Goal: Task Accomplishment & Management: Use online tool/utility

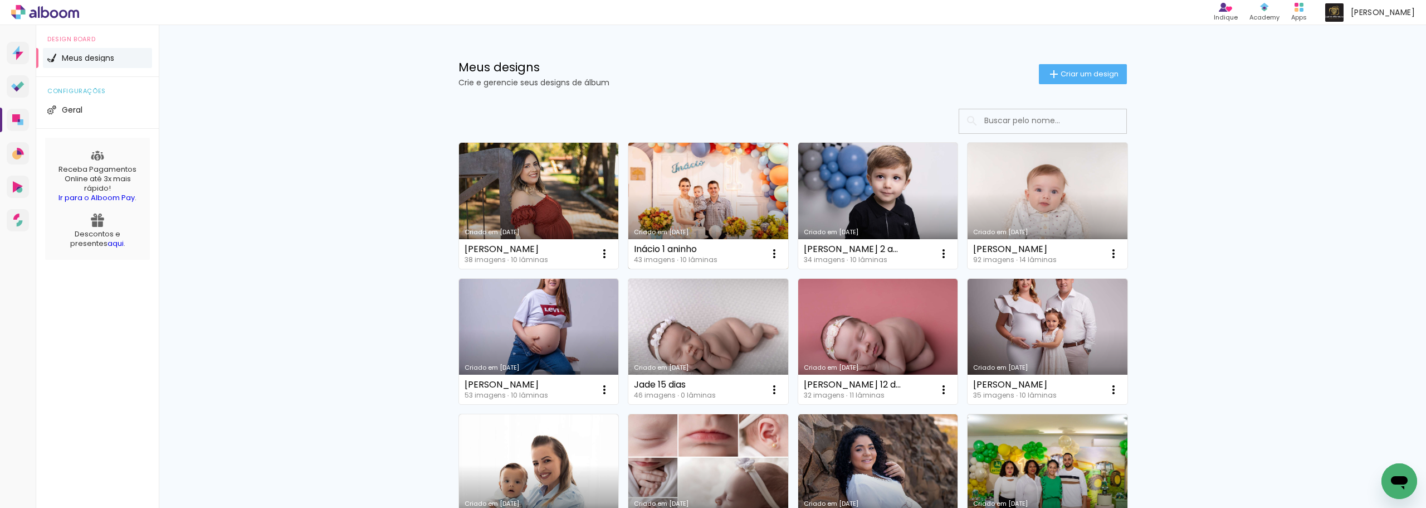
click at [678, 188] on link "Criado em [DATE]" at bounding box center [709, 206] width 160 height 126
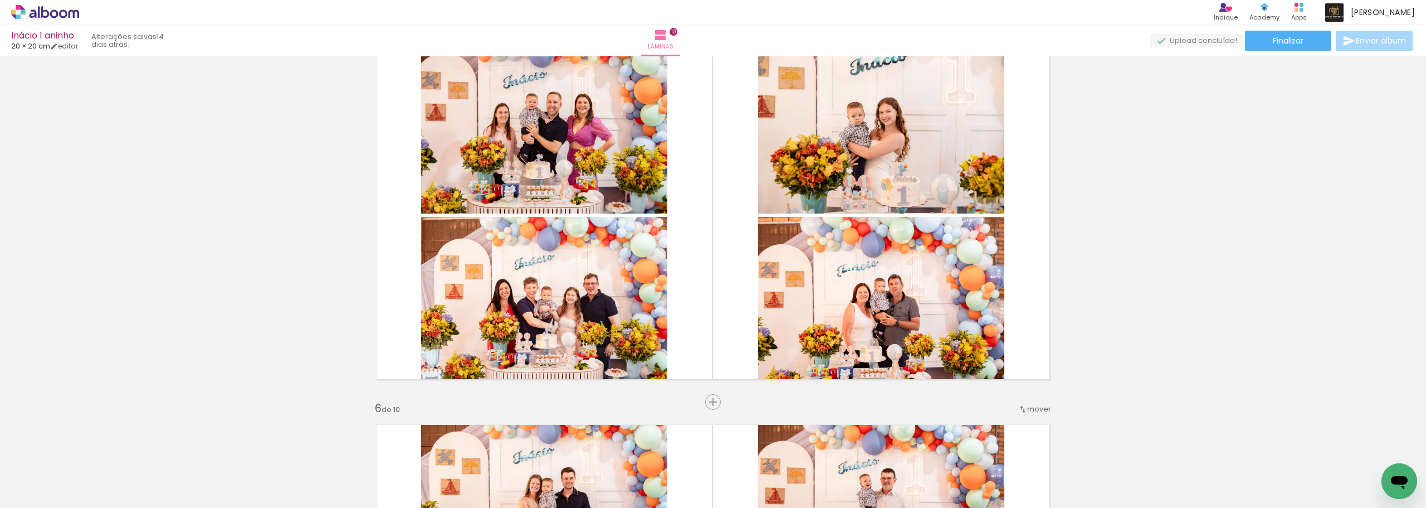
scroll to position [1317, 0]
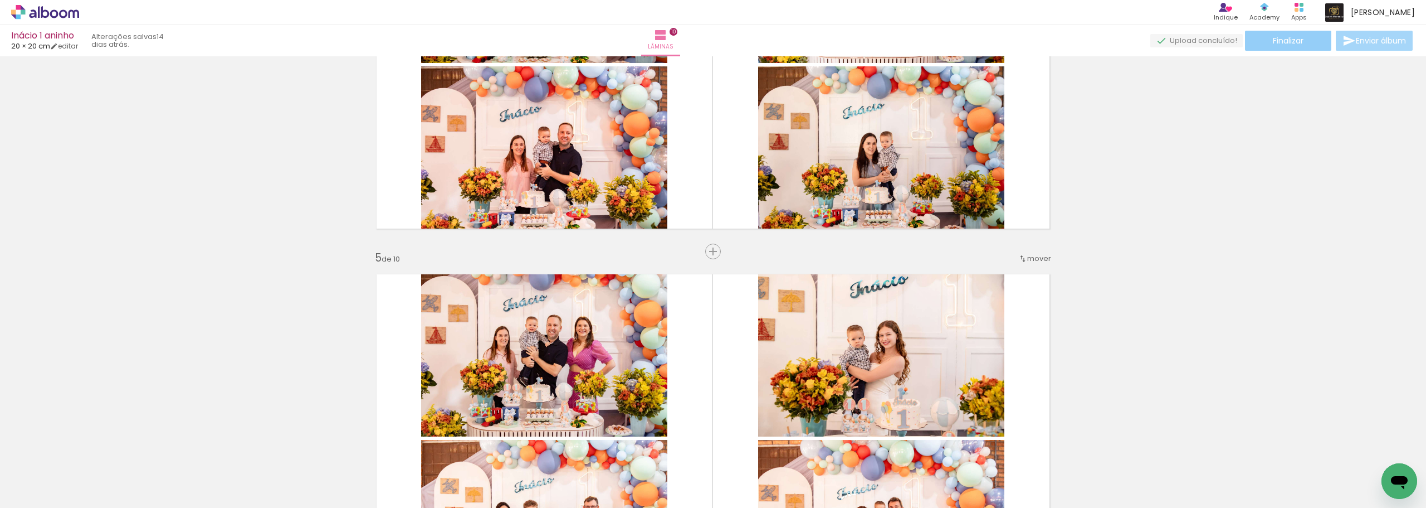
click at [1299, 45] on span "Finalizar" at bounding box center [1288, 41] width 31 height 8
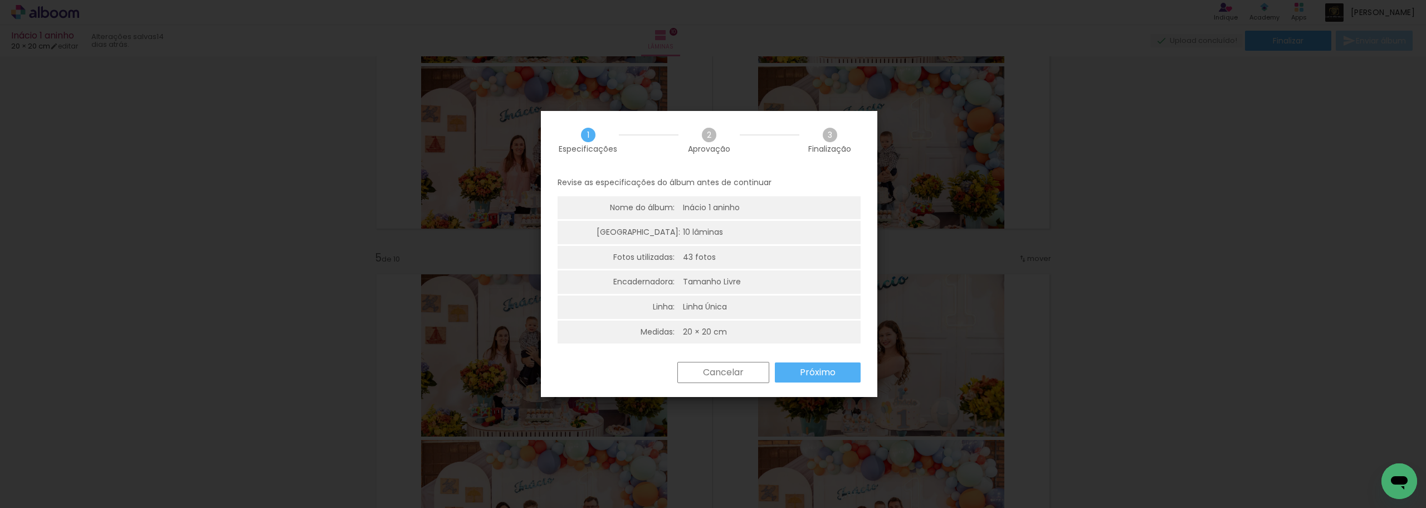
click at [0, 0] on slot "Próximo" at bounding box center [0, 0] width 0 height 0
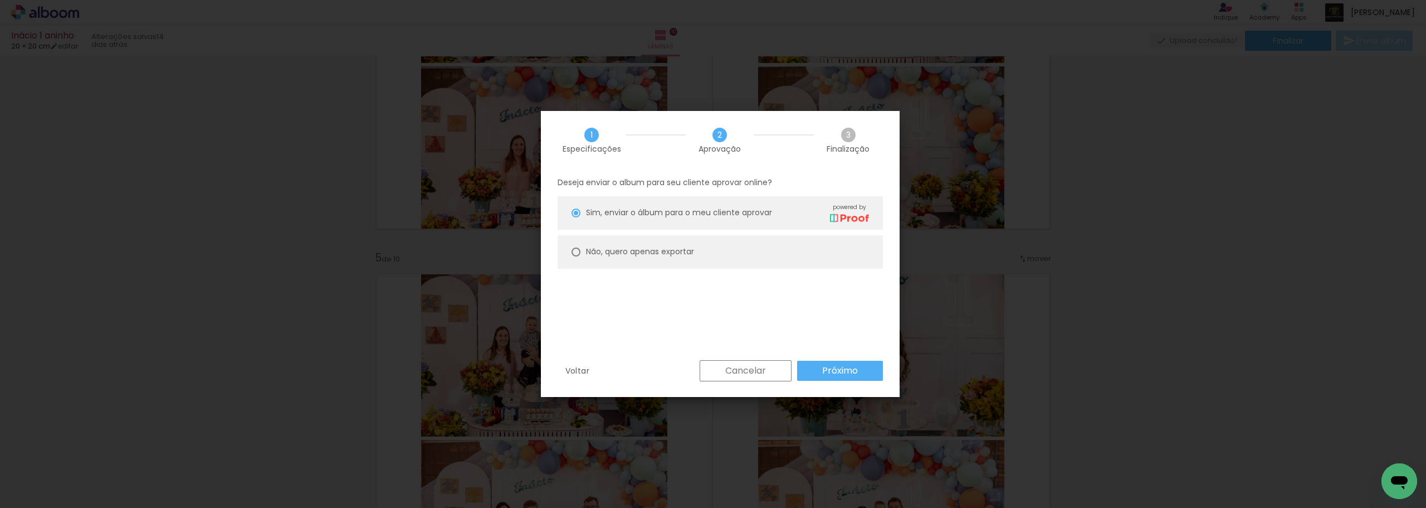
click at [860, 366] on paper-button "Próximo" at bounding box center [840, 371] width 86 height 20
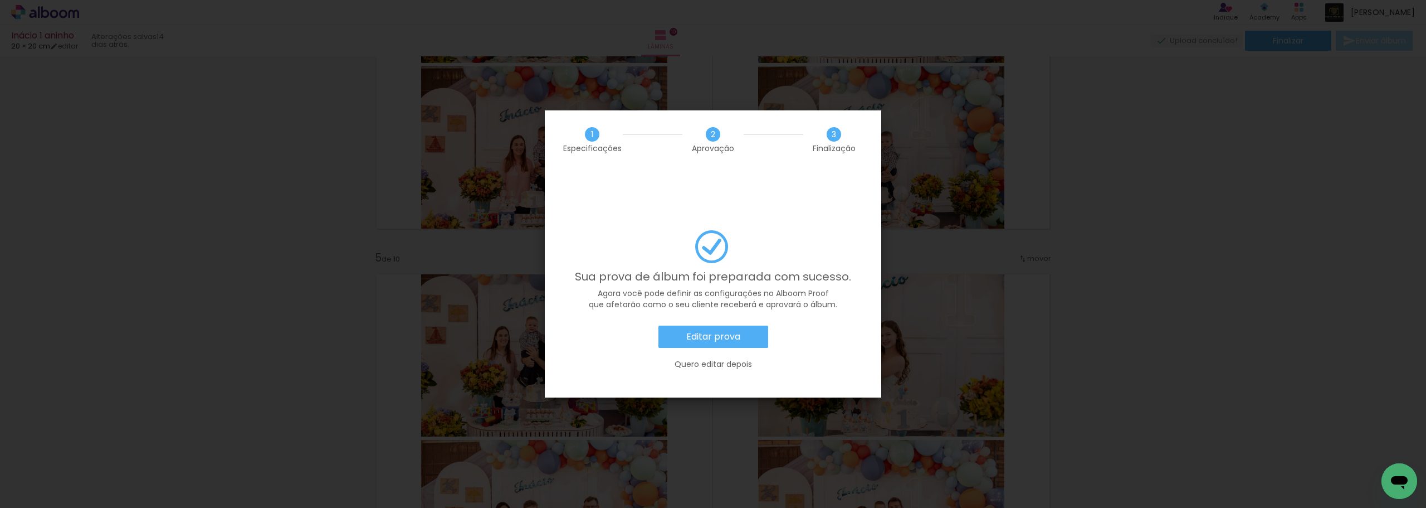
click at [725, 294] on div "Sua prova de álbum foi preparada com sucesso. Agora você pode definir as config…" at bounding box center [713, 305] width 303 height 150
click at [0, 0] on slot "Editar prova" at bounding box center [0, 0] width 0 height 0
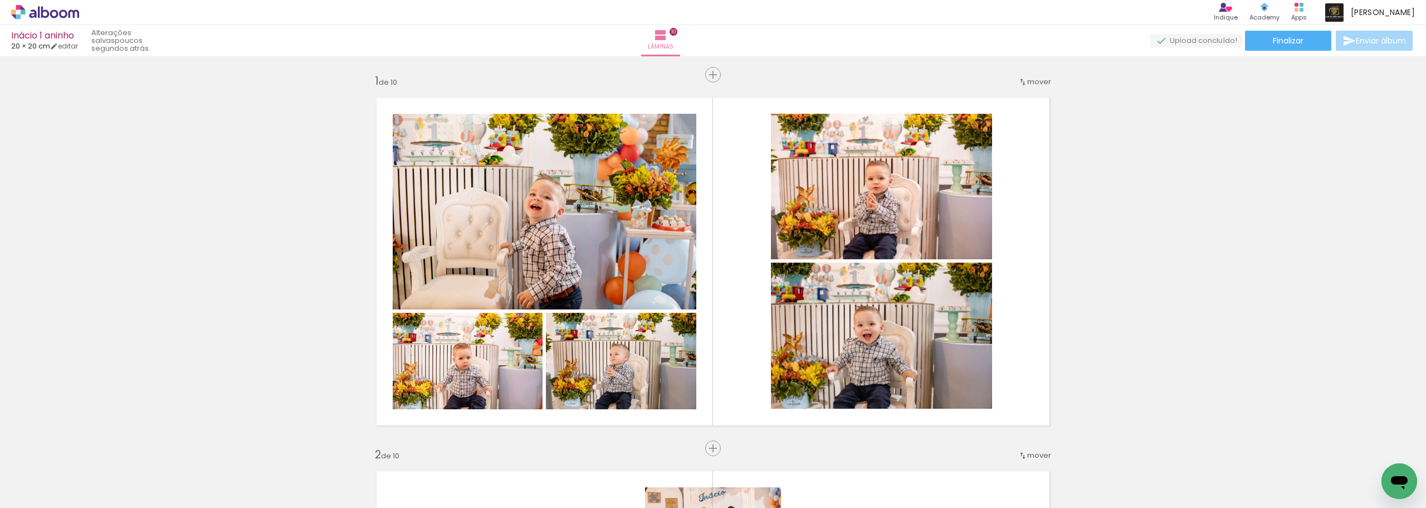
scroll to position [1317, 0]
